Goal: Information Seeking & Learning: Learn about a topic

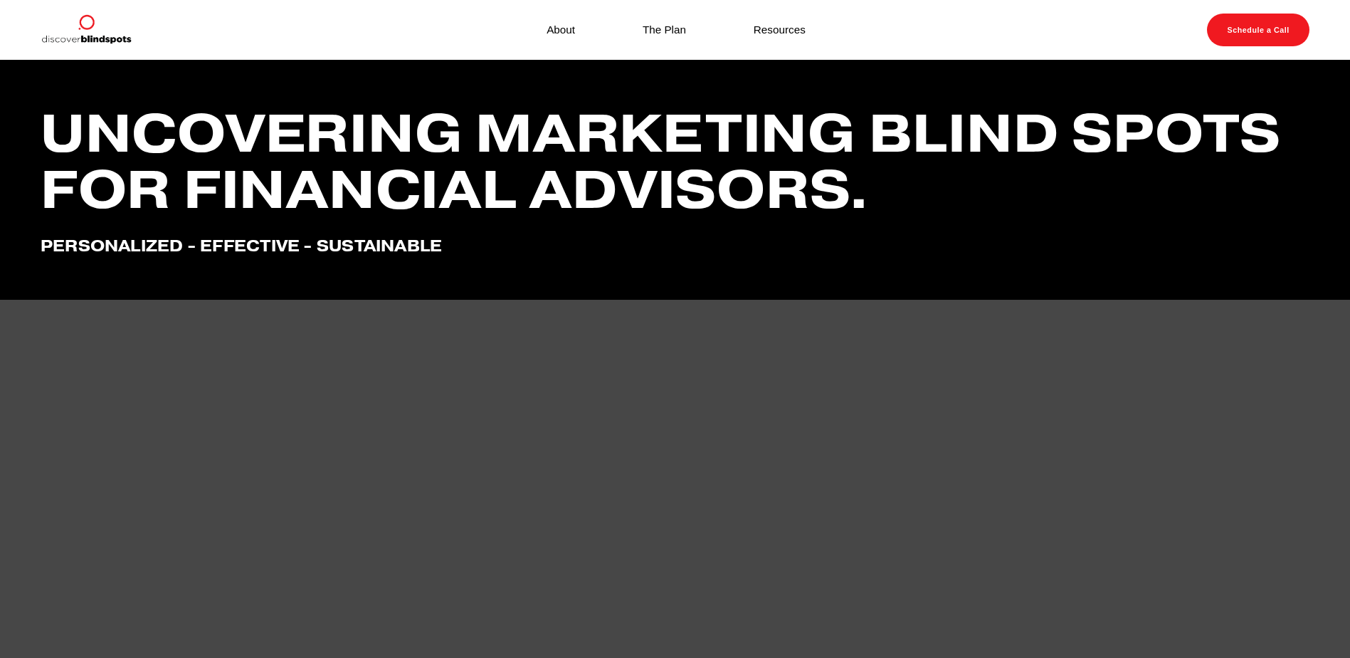
click at [662, 27] on link "The Plan" at bounding box center [664, 29] width 43 height 19
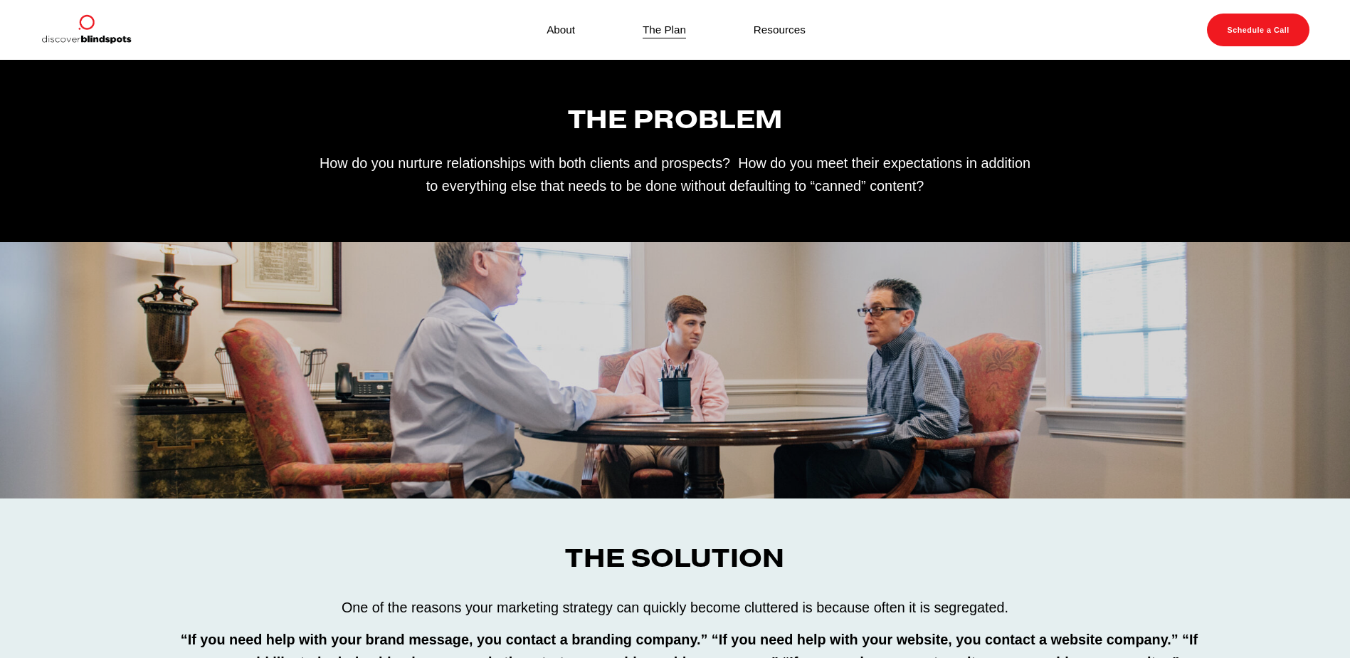
click at [775, 33] on link "Resources" at bounding box center [780, 29] width 52 height 19
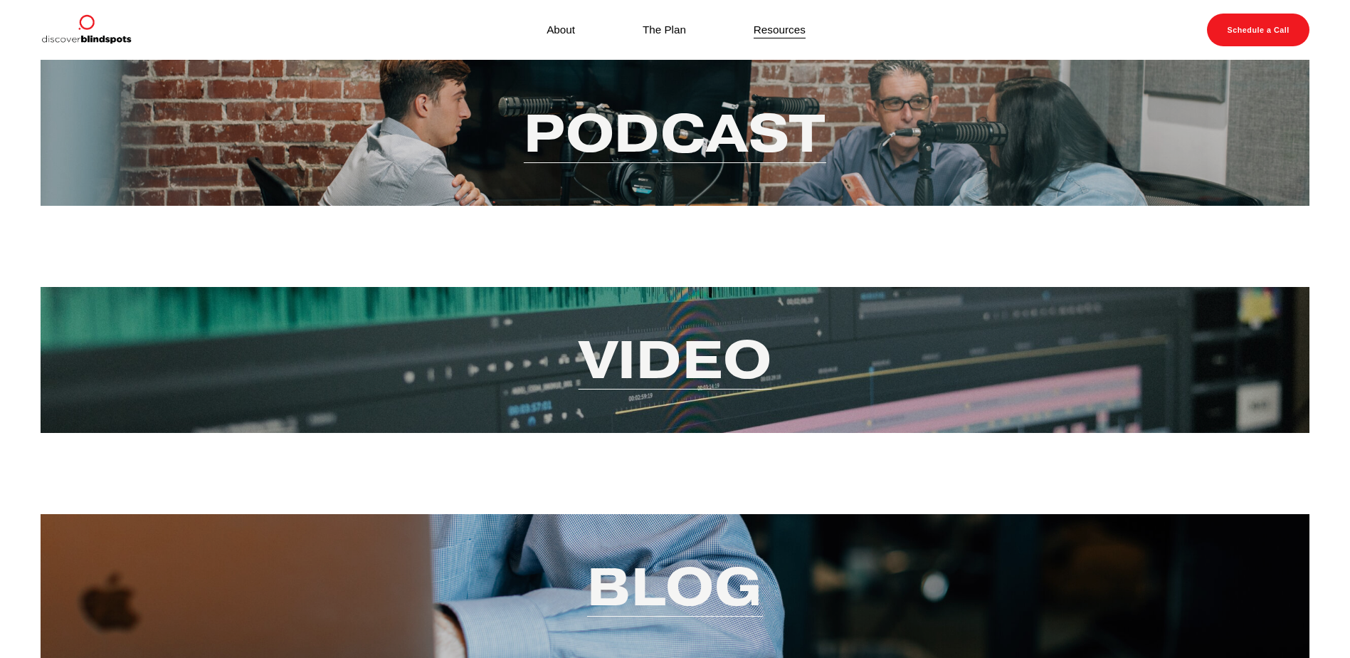
click at [560, 28] on link "About" at bounding box center [561, 29] width 28 height 19
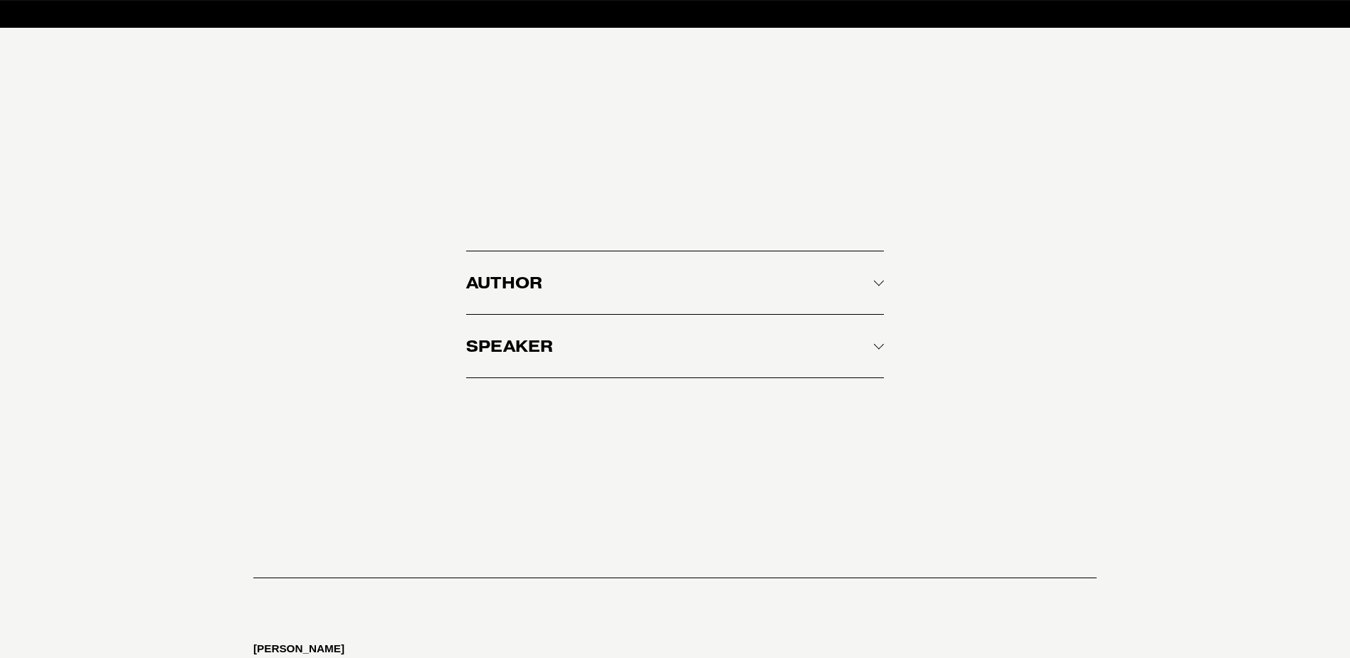
scroll to position [1851, 0]
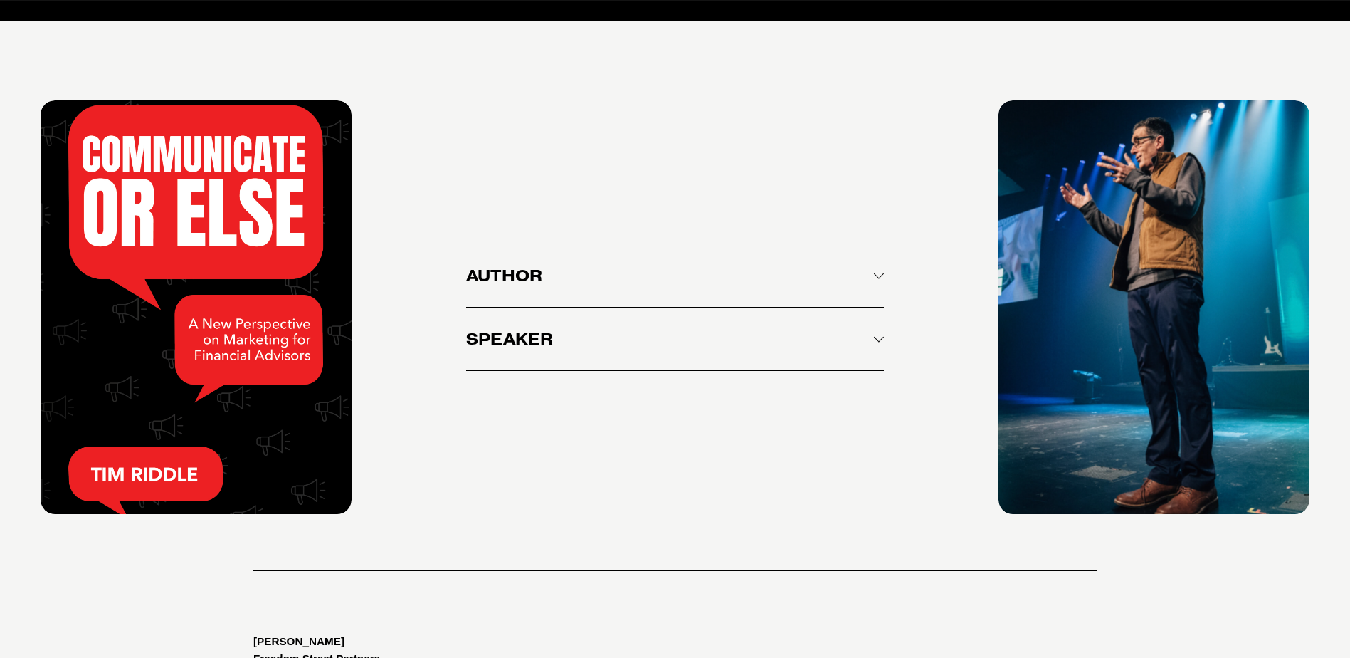
click at [785, 346] on span "Speaker" at bounding box center [670, 339] width 408 height 20
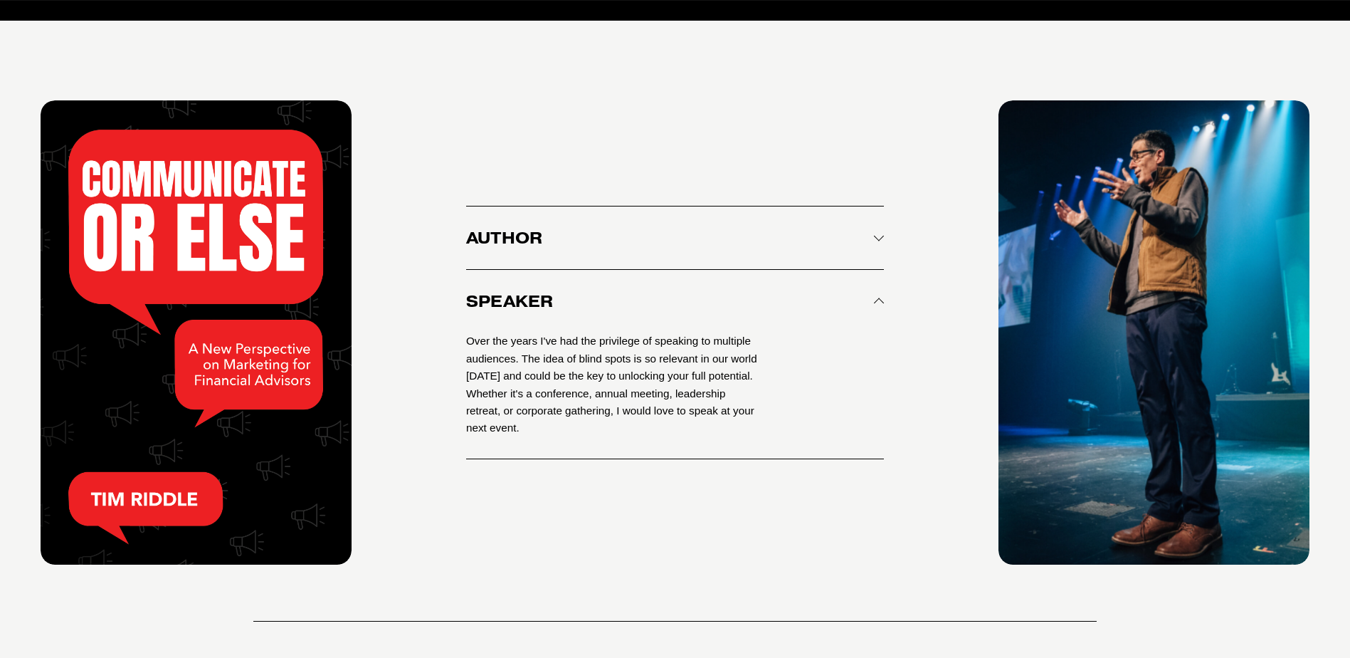
click at [802, 248] on span "Author" at bounding box center [670, 238] width 408 height 20
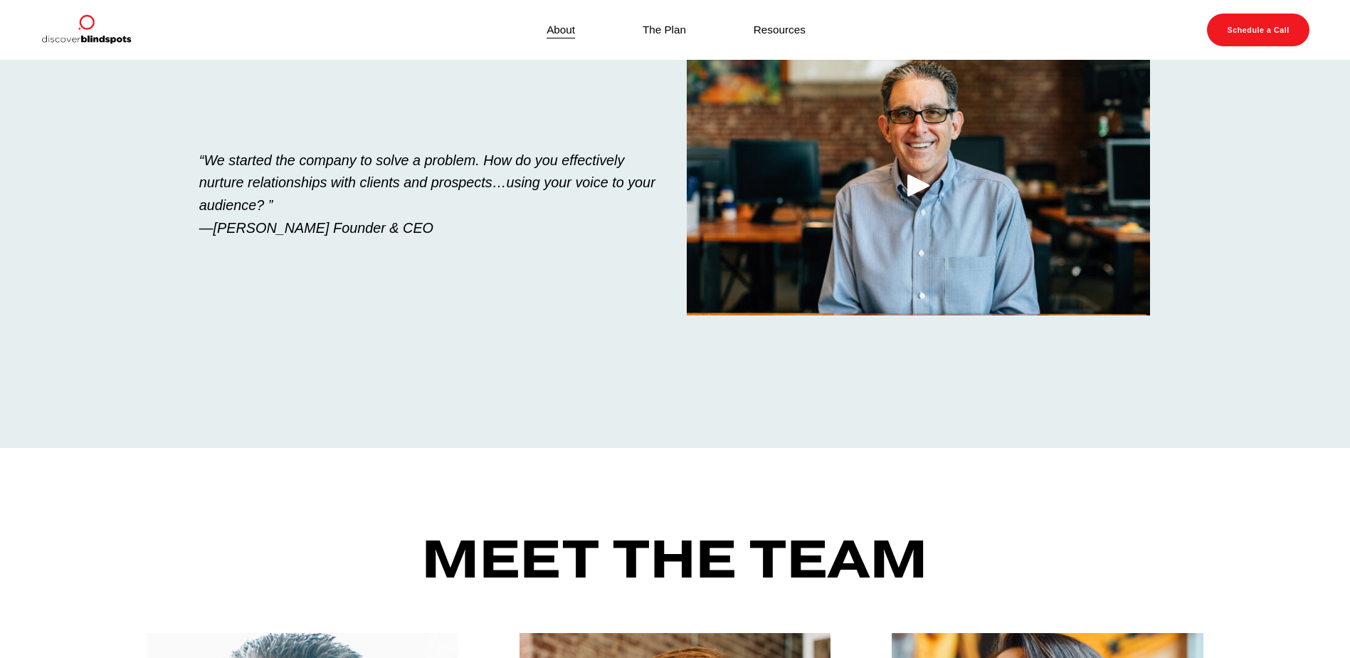
scroll to position [0, 0]
